Goal: Task Accomplishment & Management: Manage account settings

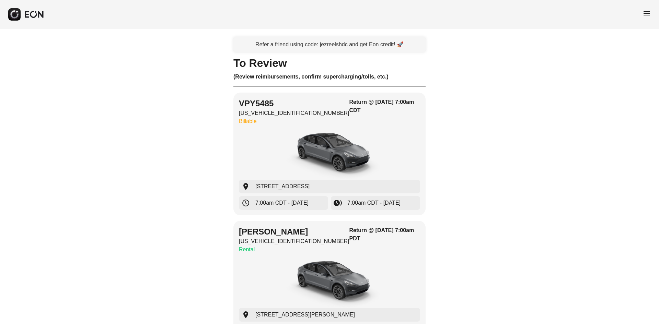
click at [644, 12] on span "menu" at bounding box center [646, 13] width 8 height 8
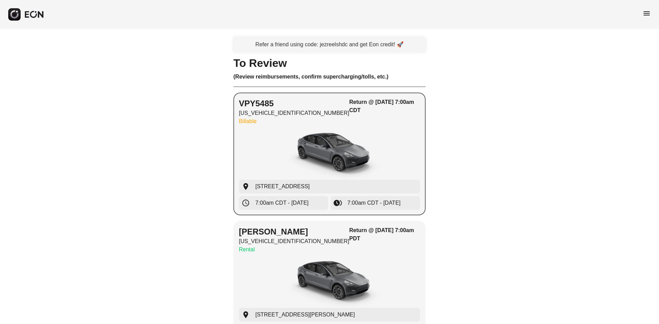
click at [247, 154] on div "button" at bounding box center [329, 153] width 181 height 51
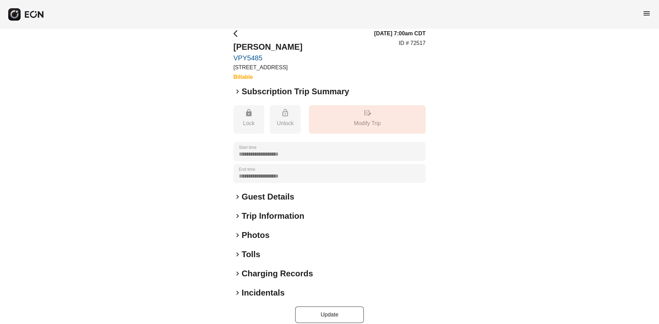
scroll to position [18, 0]
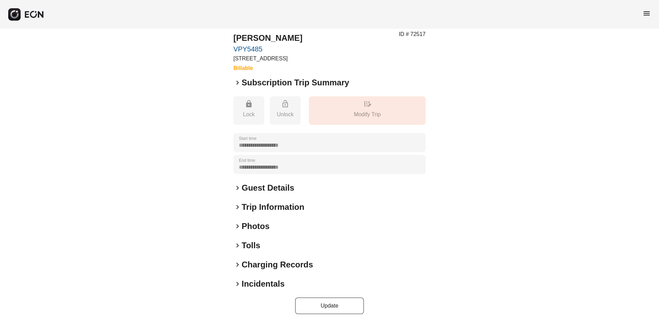
click at [640, 12] on div "menu" at bounding box center [329, 14] width 659 height 29
click at [643, 12] on span "menu" at bounding box center [646, 13] width 8 height 8
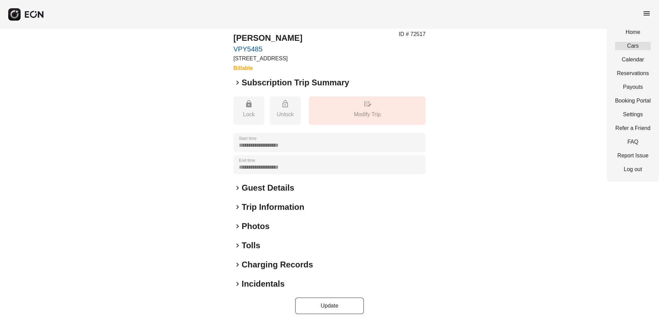
click at [630, 46] on link "Cars" at bounding box center [633, 46] width 36 height 8
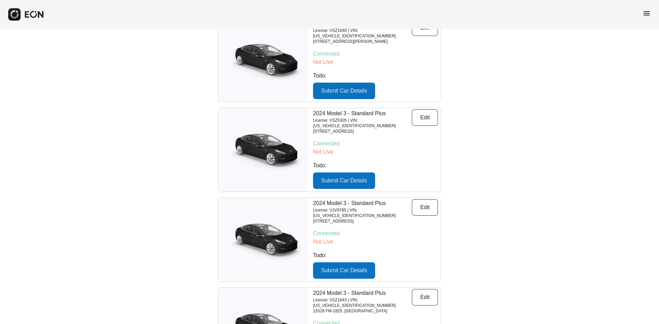
scroll to position [4994, 0]
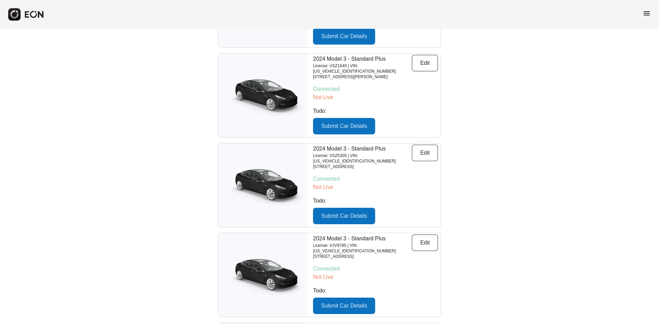
click at [645, 14] on span "menu" at bounding box center [646, 13] width 8 height 8
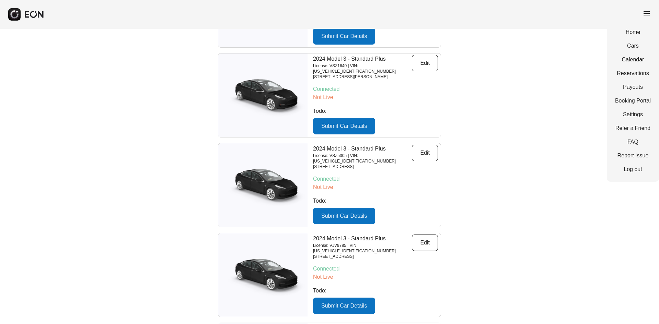
drag, startPoint x: 631, startPoint y: 45, endPoint x: 609, endPoint y: 43, distance: 22.0
click at [631, 45] on link "Cars" at bounding box center [633, 46] width 36 height 8
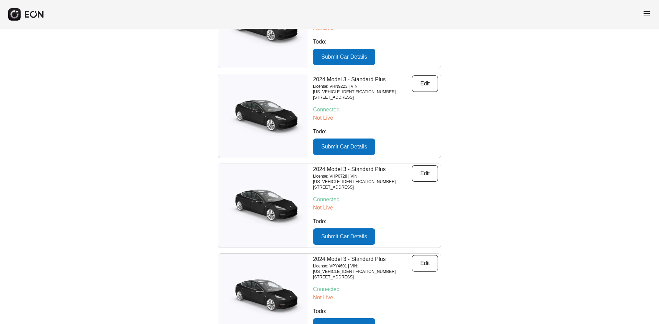
scroll to position [4582, 0]
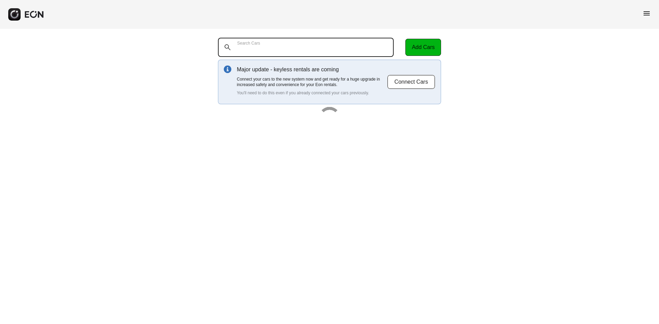
click at [298, 47] on Cars "Search Cars" at bounding box center [306, 47] width 176 height 19
paste Cars "******"
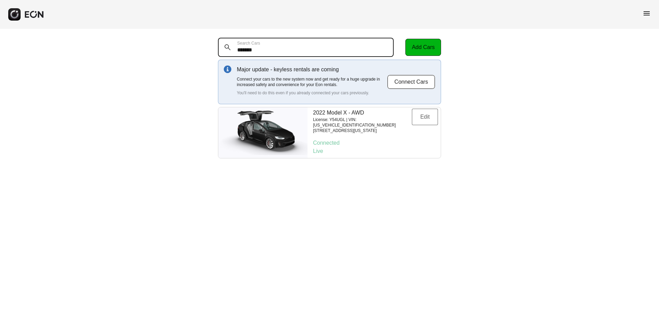
type Cars "******"
click at [422, 118] on button "Edit" at bounding box center [425, 117] width 26 height 16
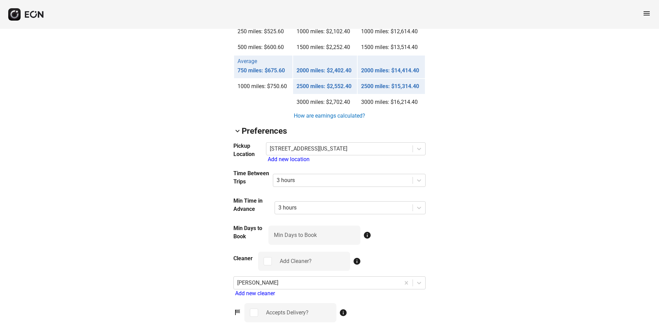
scroll to position [628, 0]
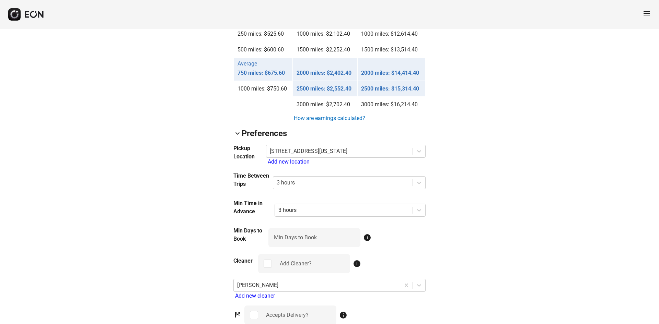
click at [253, 136] on h2 "Preferences" at bounding box center [264, 133] width 45 height 11
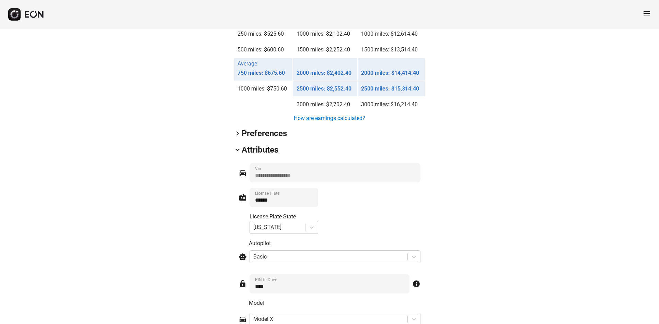
click at [248, 135] on h2 "Preferences" at bounding box center [264, 133] width 45 height 11
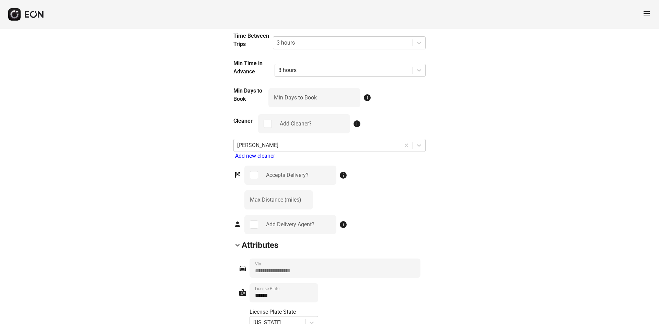
scroll to position [686, 0]
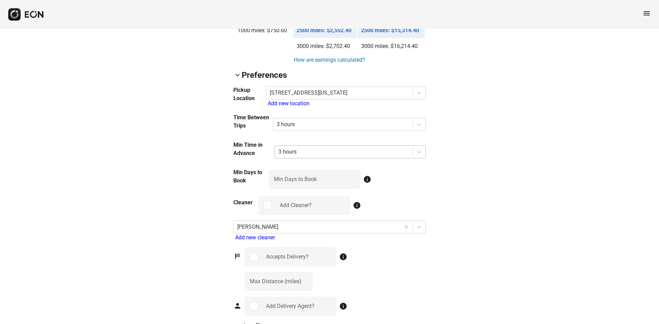
click at [334, 146] on div "3 hours" at bounding box center [344, 152] width 138 height 12
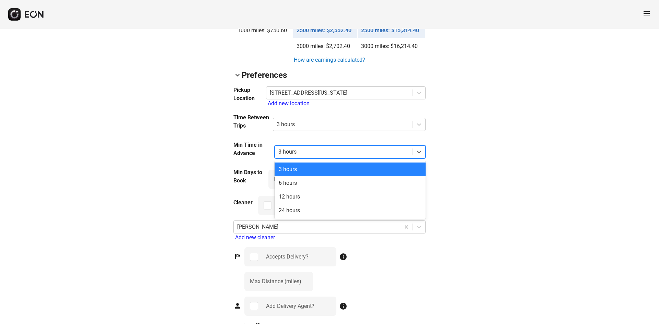
click at [334, 146] on div "3 hours" at bounding box center [344, 152] width 138 height 12
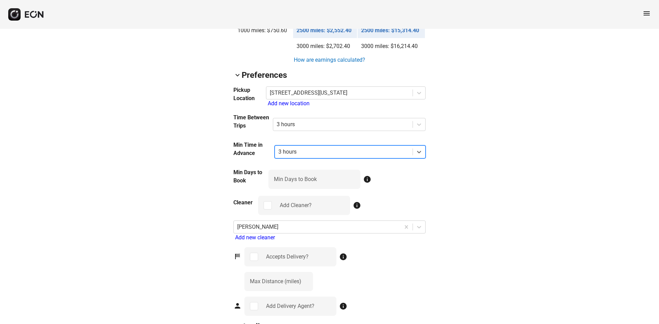
click at [334, 146] on div "3 hours" at bounding box center [344, 152] width 138 height 12
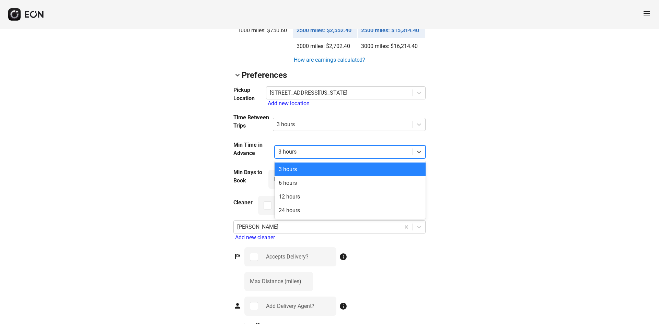
click at [334, 146] on div "3 hours" at bounding box center [344, 152] width 138 height 12
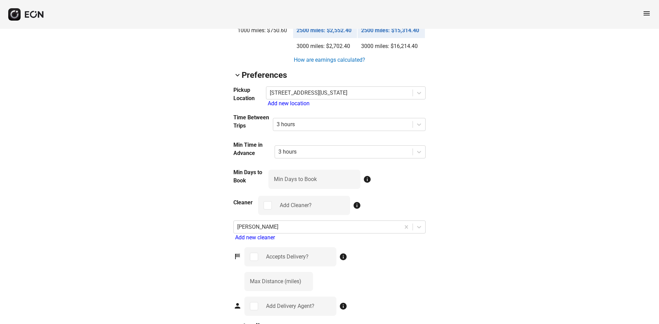
click at [219, 136] on div "arrow_back_ios Y54UGL [US_VEHICLE_IDENTIFICATION_NUMBER] 84% 44803 lock Lock lo…" at bounding box center [329, 10] width 659 height 1335
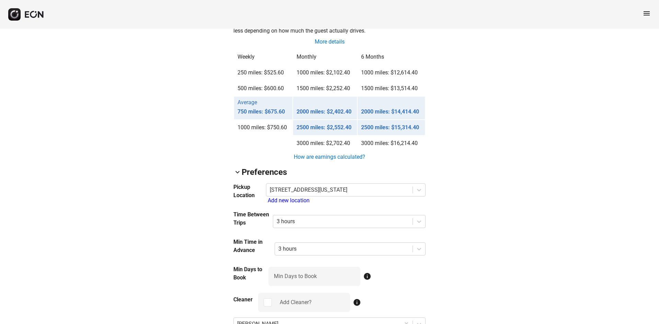
scroll to position [652, 0]
